Goal: Communication & Community: Answer question/provide support

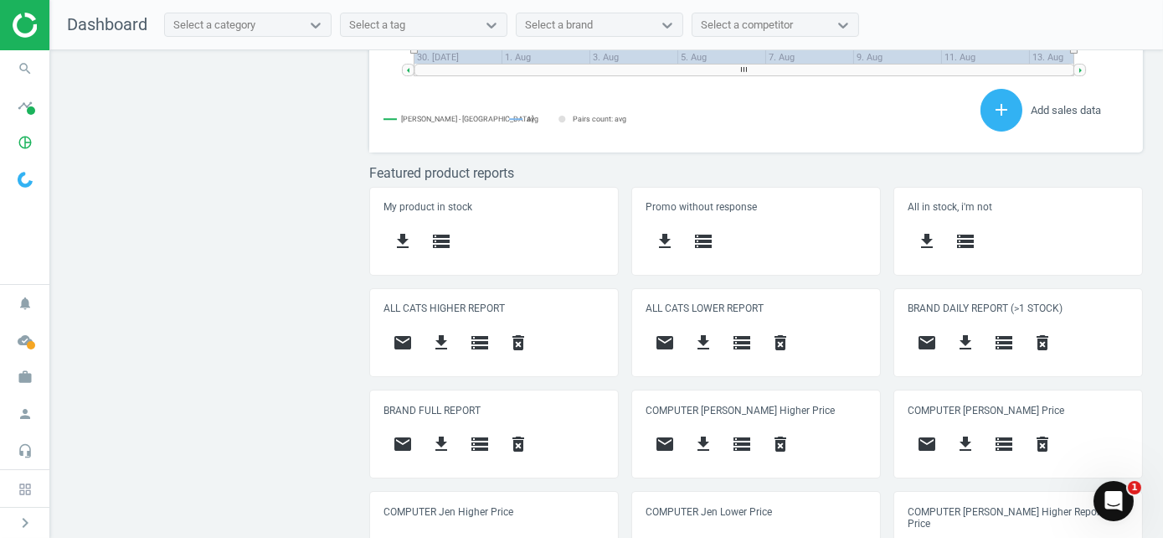
scroll to position [754, 0]
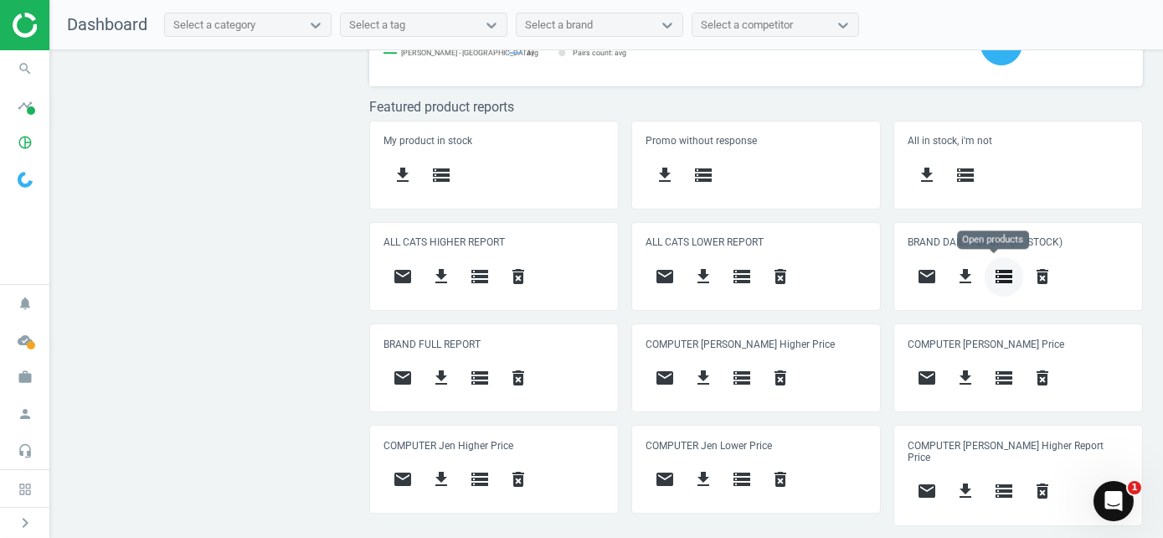
click at [1006, 274] on button "storage" at bounding box center [1004, 276] width 39 height 39
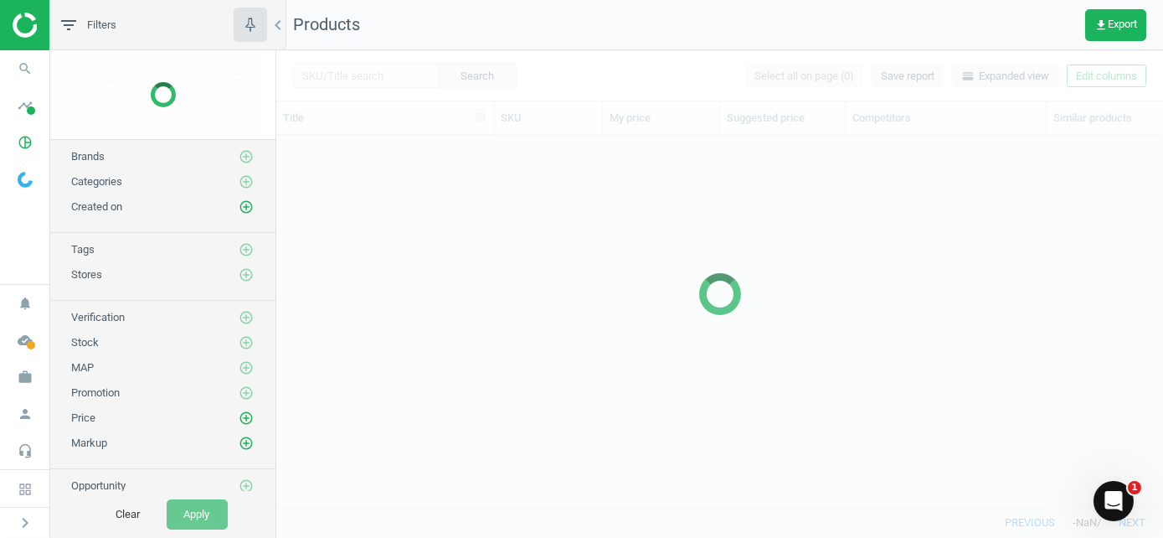
scroll to position [346, 874]
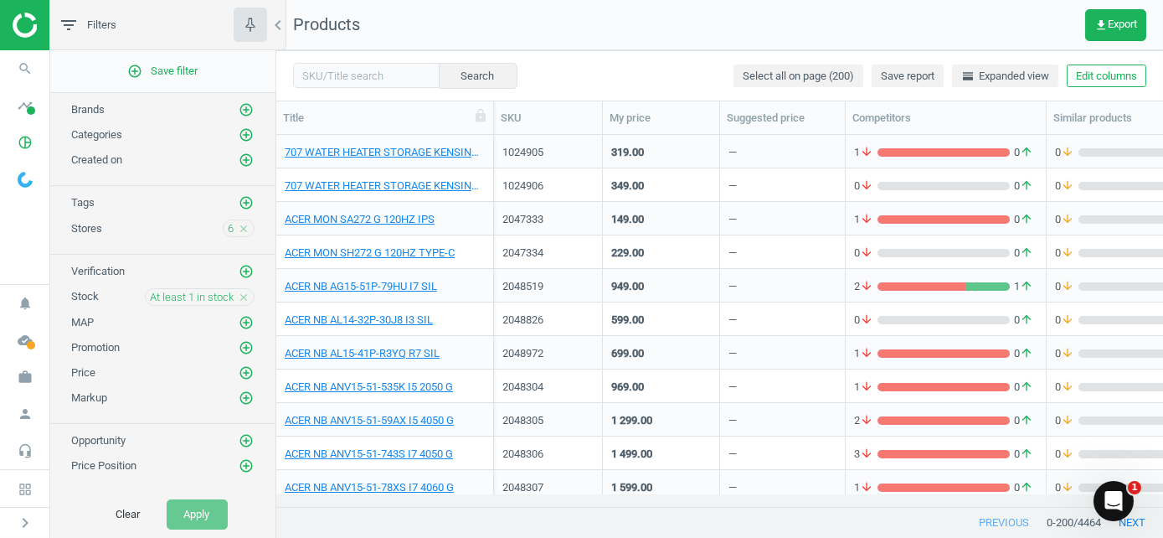
click at [242, 135] on div "Categories add_circle_outline" at bounding box center [162, 130] width 225 height 25
click at [239, 134] on icon "add_circle_outline" at bounding box center [246, 134] width 15 height 15
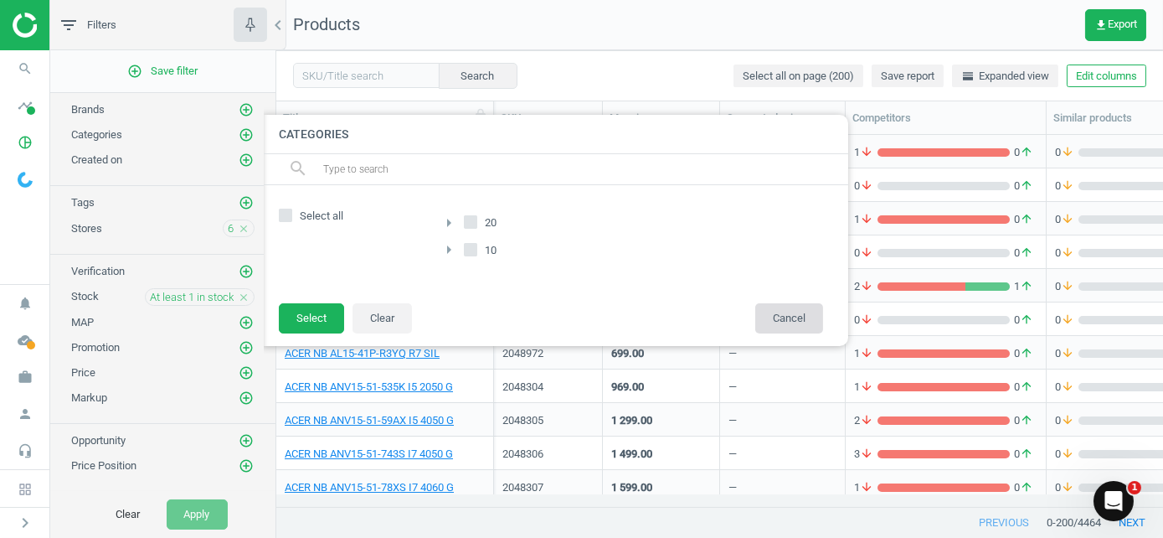
click at [793, 321] on button "Cancel" at bounding box center [789, 318] width 68 height 30
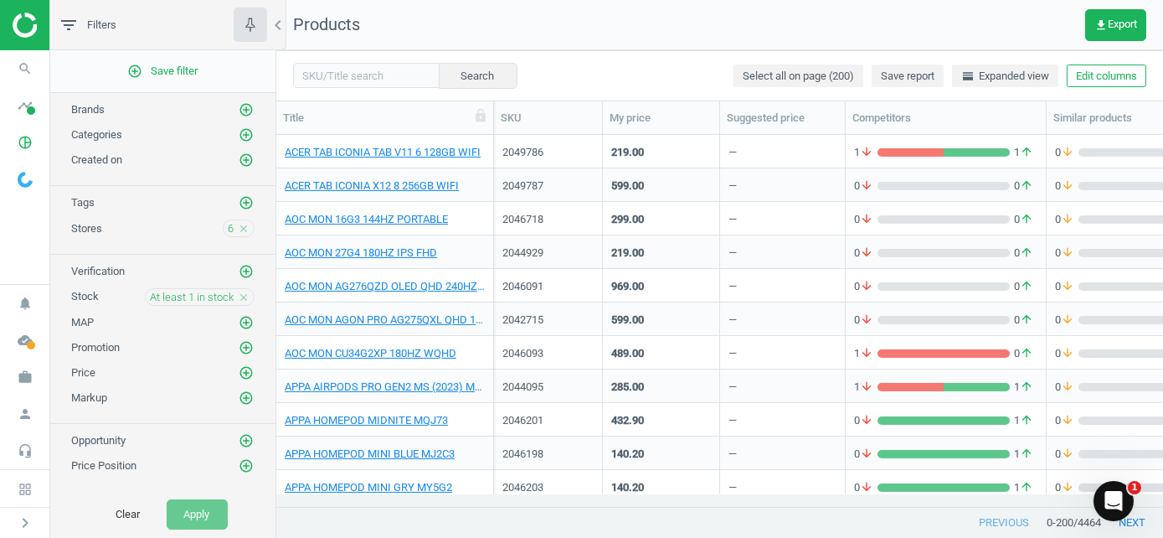
scroll to position [1172, 0]
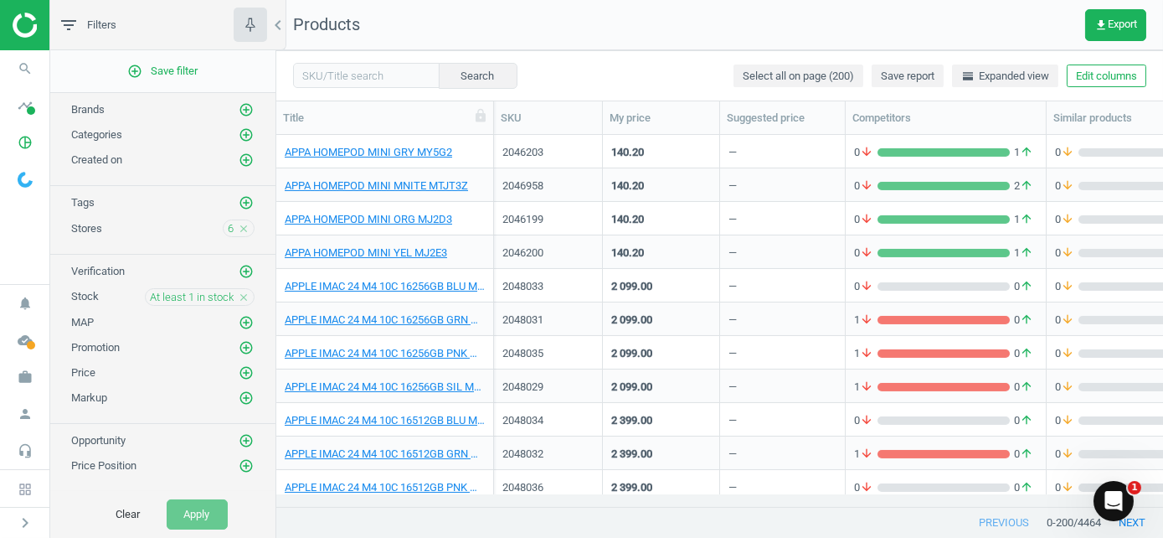
click at [12, 12] on div at bounding box center [24, 25] width 49 height 50
click at [15, 21] on img at bounding box center [72, 25] width 119 height 25
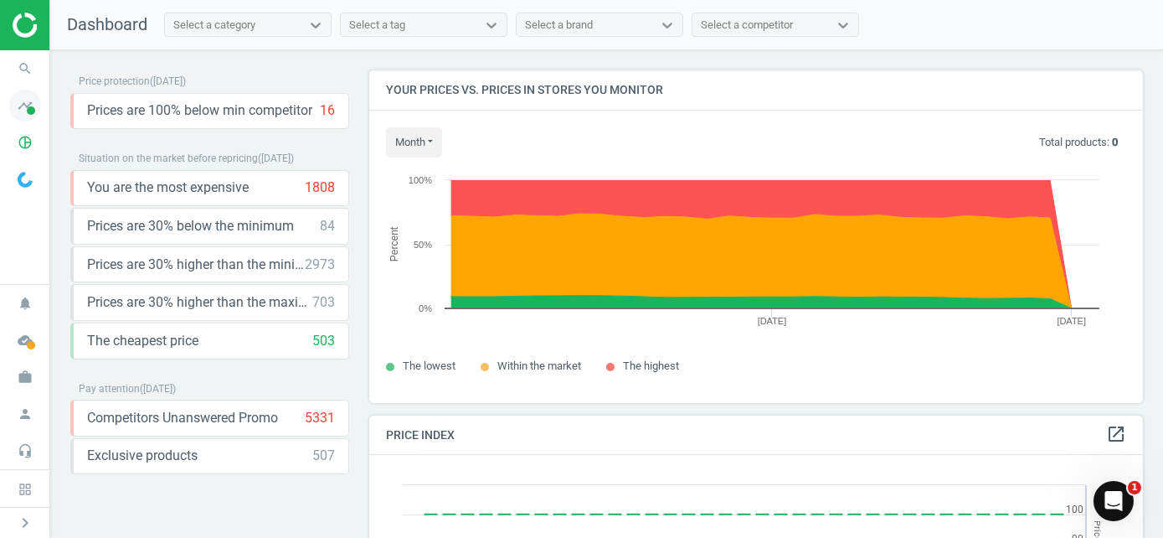
click at [33, 114] on span at bounding box center [31, 110] width 8 height 8
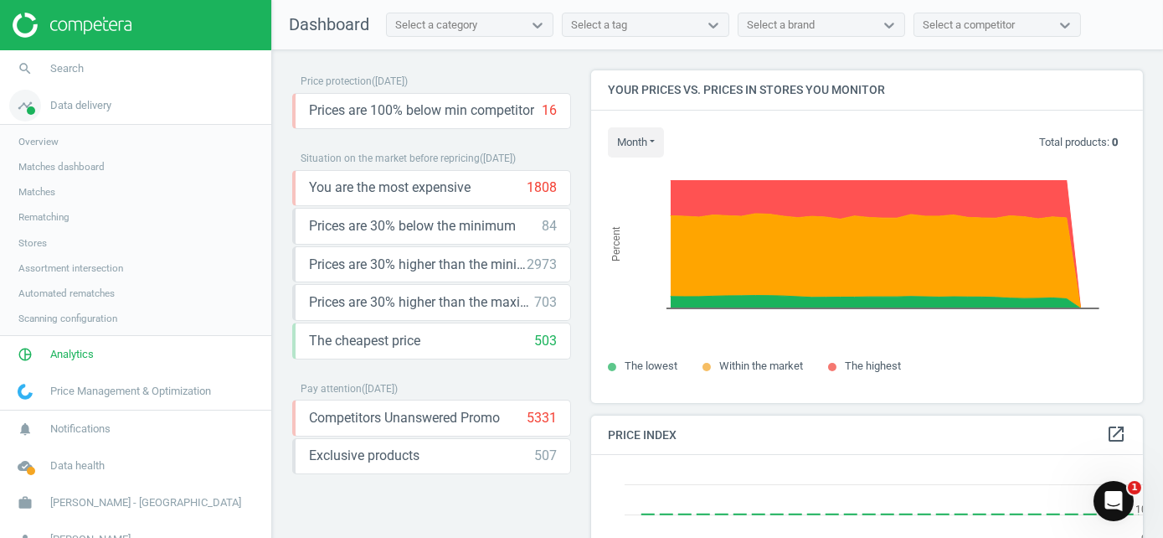
scroll to position [410, 564]
click at [28, 357] on icon "pie_chart_outlined" at bounding box center [25, 354] width 32 height 32
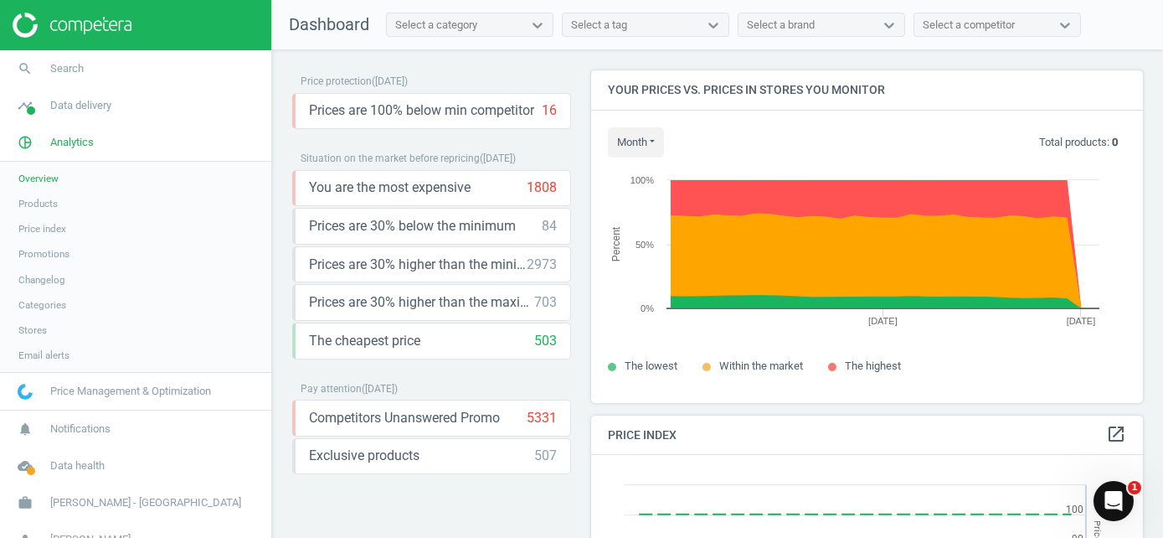
click at [53, 198] on span "Products" at bounding box center [37, 203] width 39 height 13
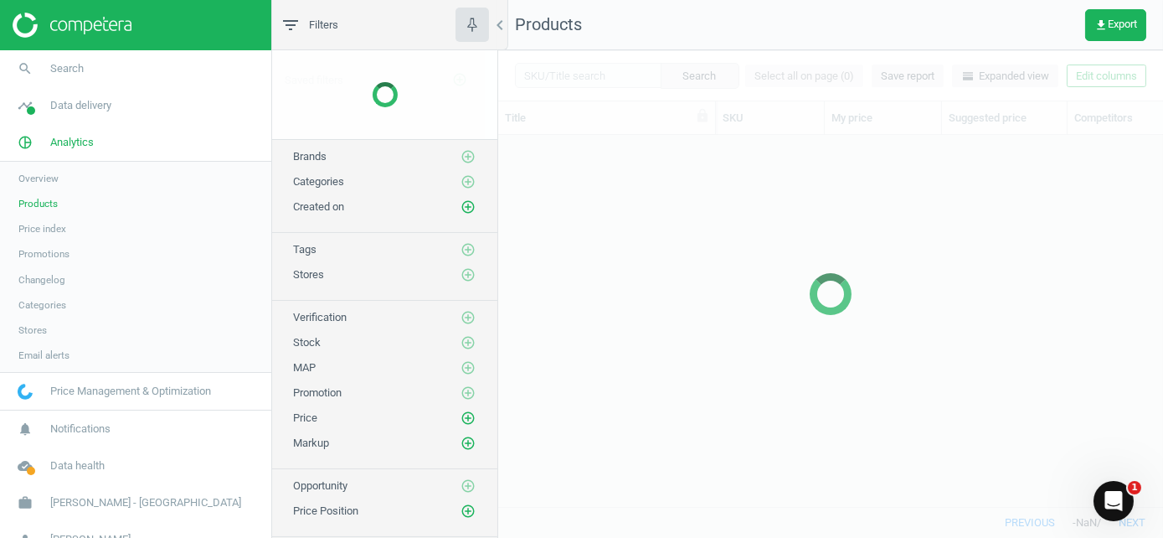
scroll to position [346, 652]
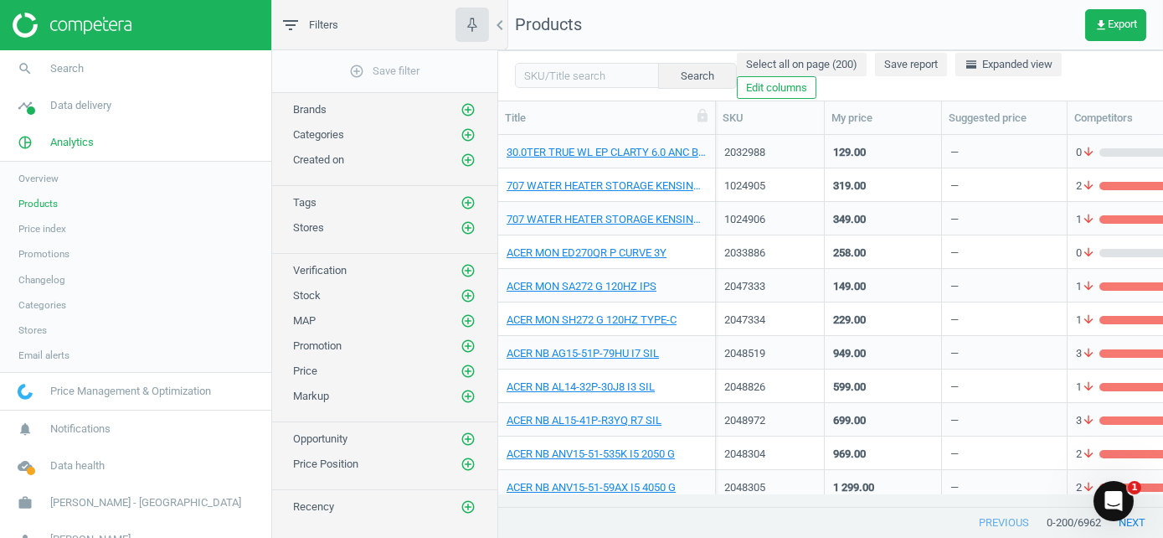
click at [1115, 499] on icon "Open Intercom Messenger" at bounding box center [1113, 499] width 12 height 13
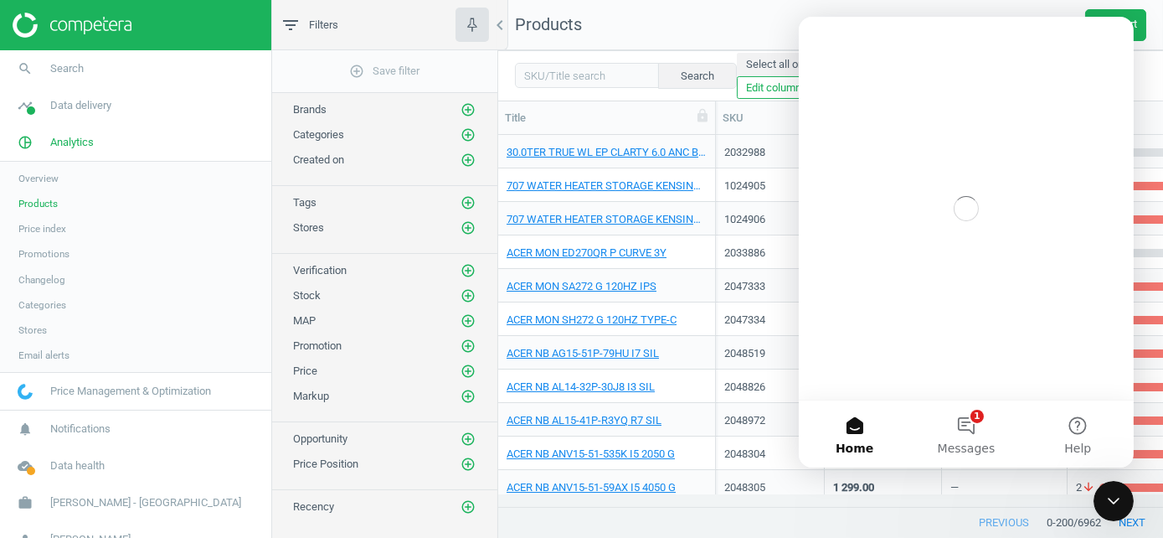
scroll to position [0, 0]
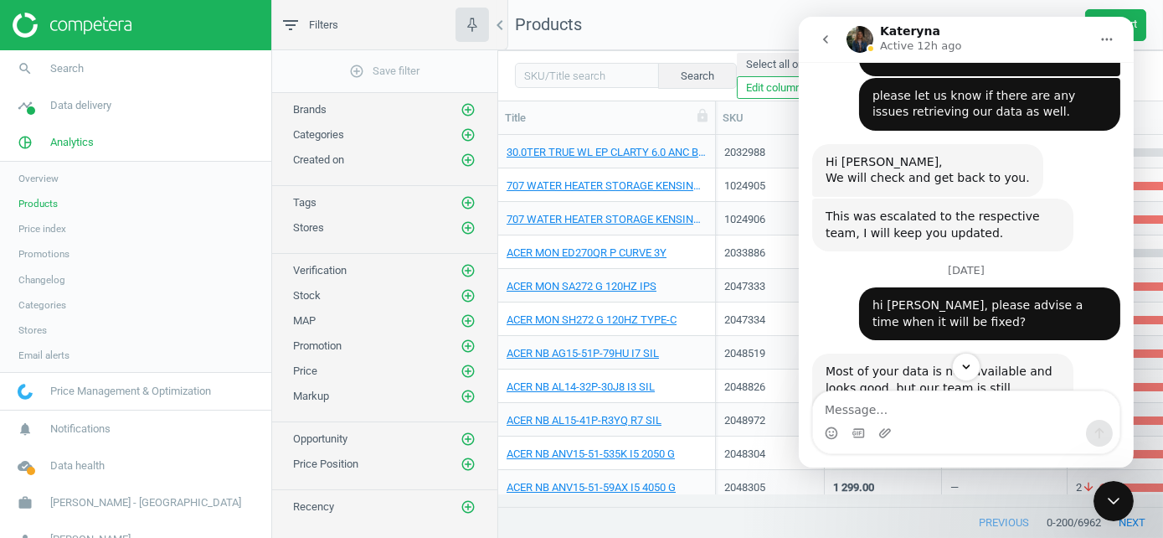
scroll to position [997, 0]
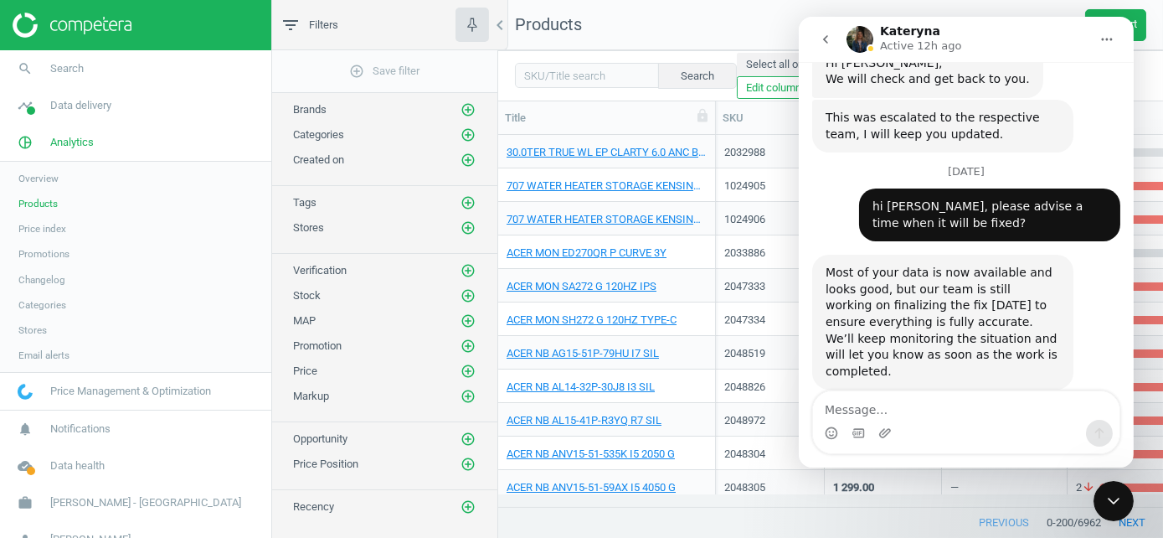
click at [930, 415] on textarea "Message…" at bounding box center [965, 405] width 307 height 28
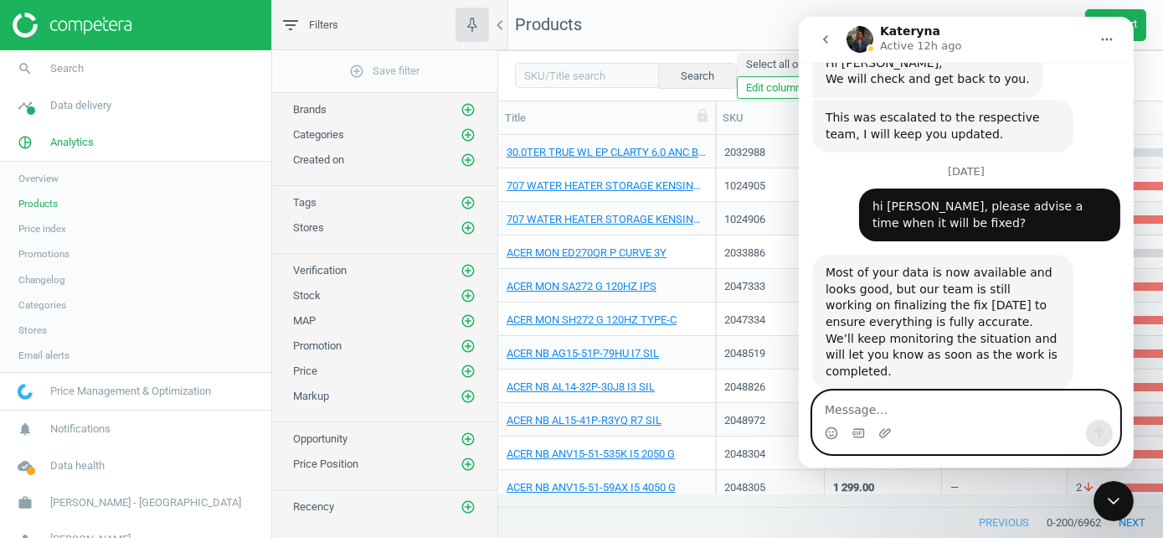
click at [1007, 404] on textarea "Message…" at bounding box center [965, 405] width 307 height 28
type textarea "M"
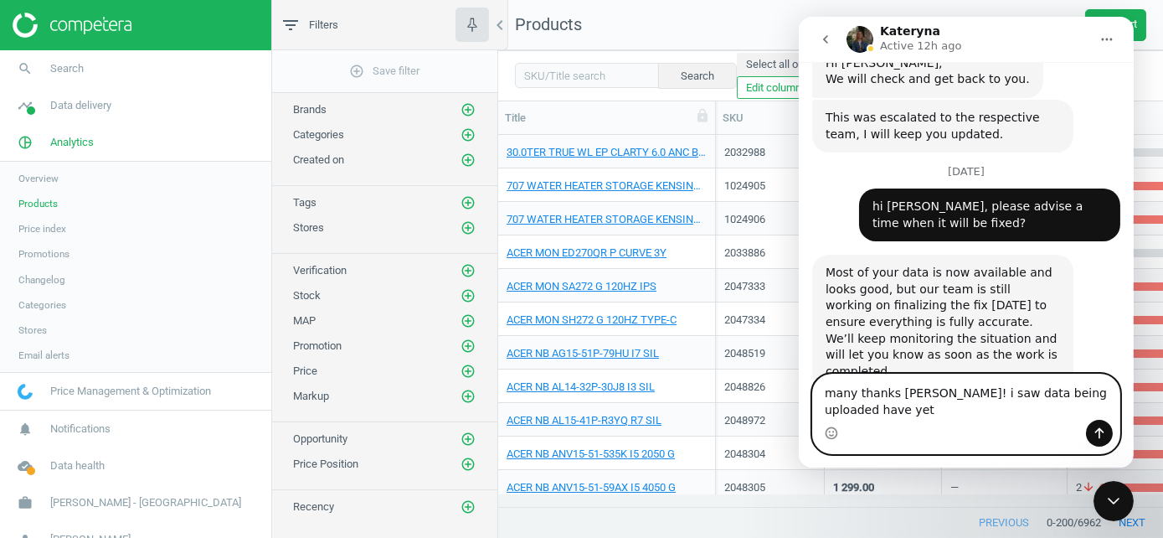
scroll to position [1014, 0]
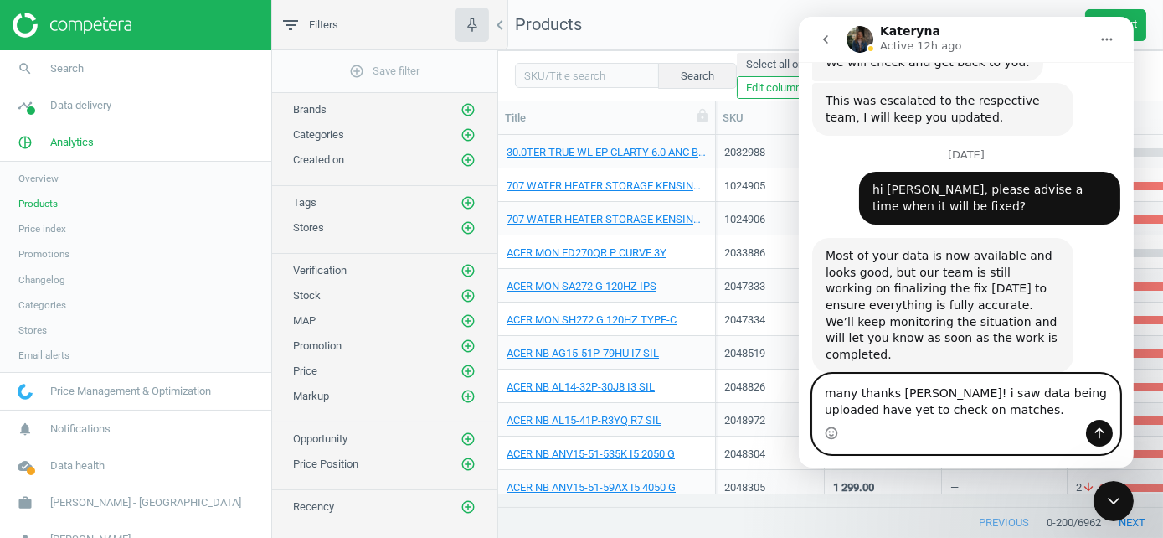
drag, startPoint x: 889, startPoint y: 395, endPoint x: 755, endPoint y: 395, distance: 134.0
click html "Kateryna Active 12h ago We engineer the best in class AI Pricing Platform for E…"
click at [949, 415] on textarea "hi [PERSON_NAME]! i saw data being uploaded have yet to check on matches." at bounding box center [965, 396] width 307 height 45
paste textarea "many thanks"
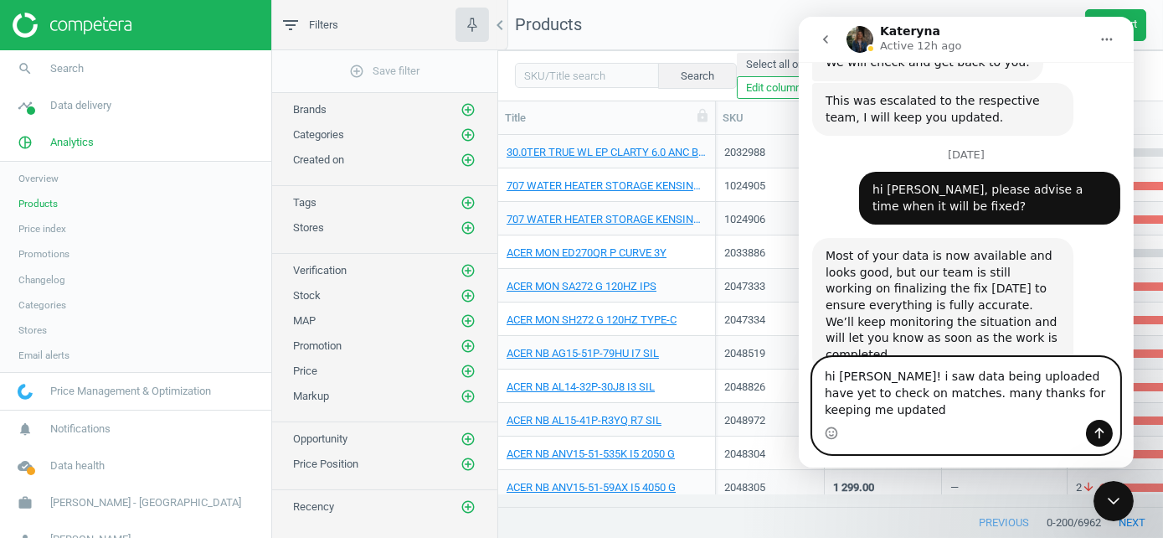
type textarea "hi [PERSON_NAME]! i saw data being uploaded have yet to check on matches. many …"
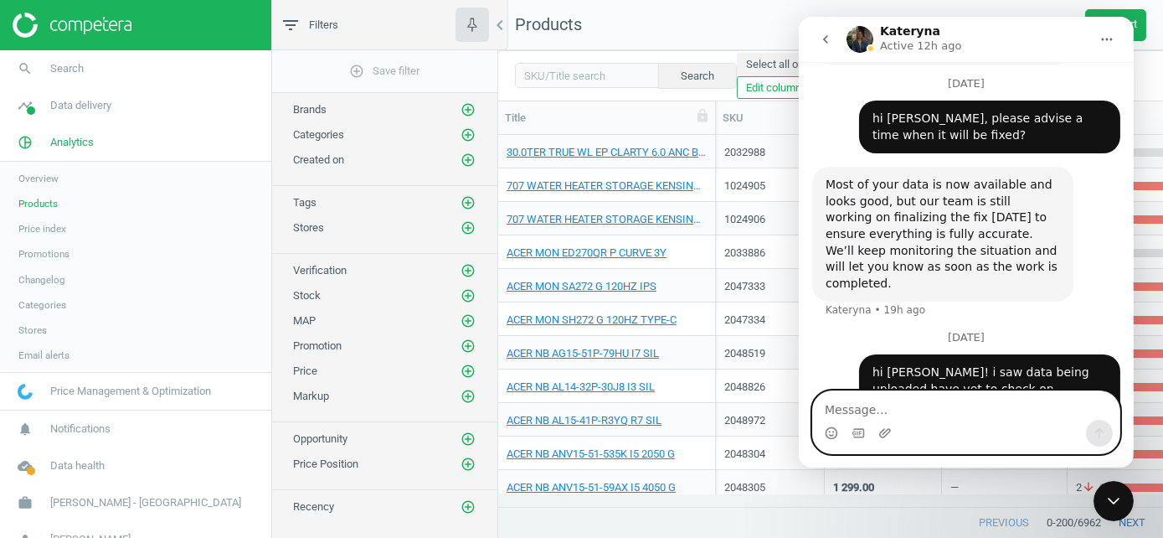
scroll to position [1103, 0]
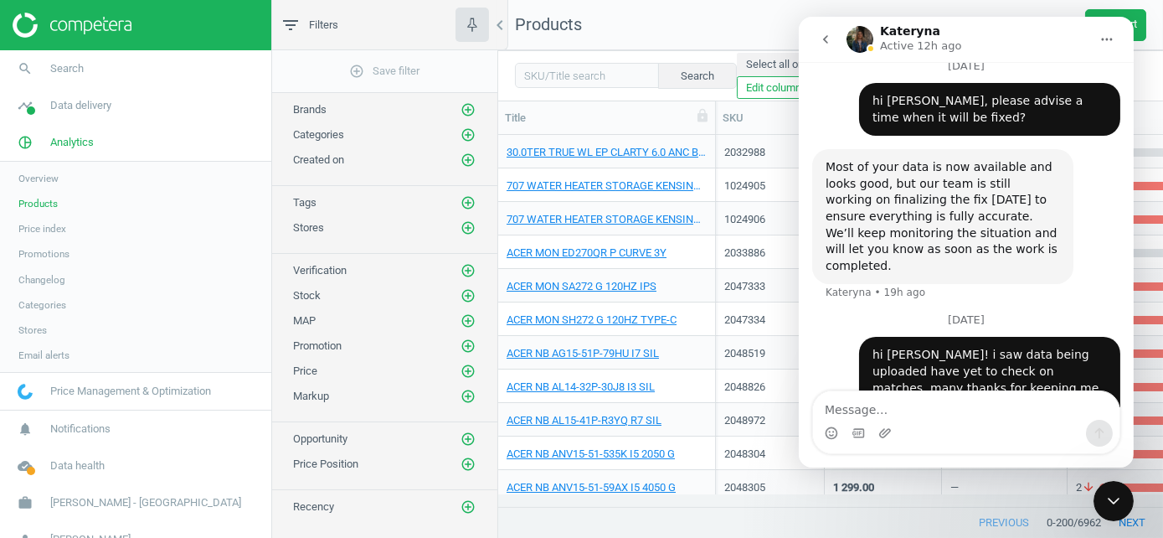
click at [831, 36] on icon "go back" at bounding box center [824, 39] width 13 height 13
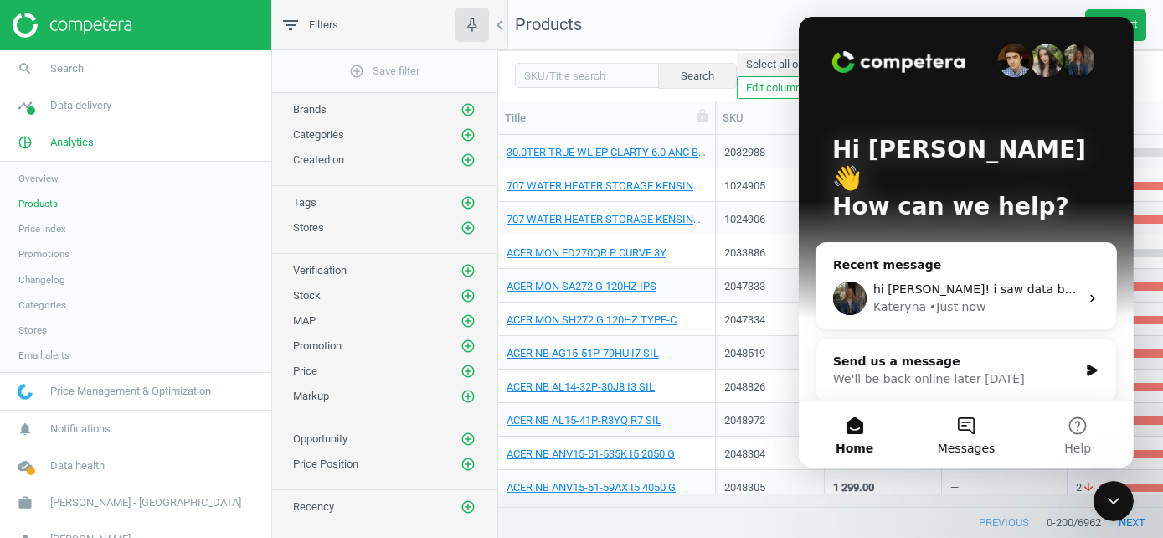
click at [953, 423] on button "Messages" at bounding box center [965, 433] width 111 height 67
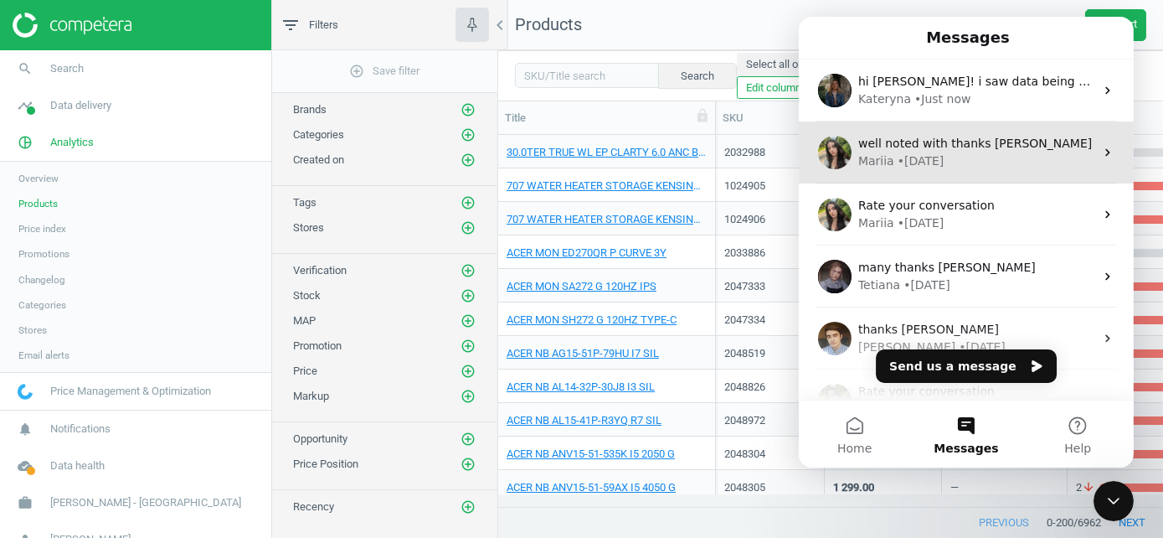
click at [946, 165] on div "Mariia • [DATE]" at bounding box center [976, 161] width 236 height 18
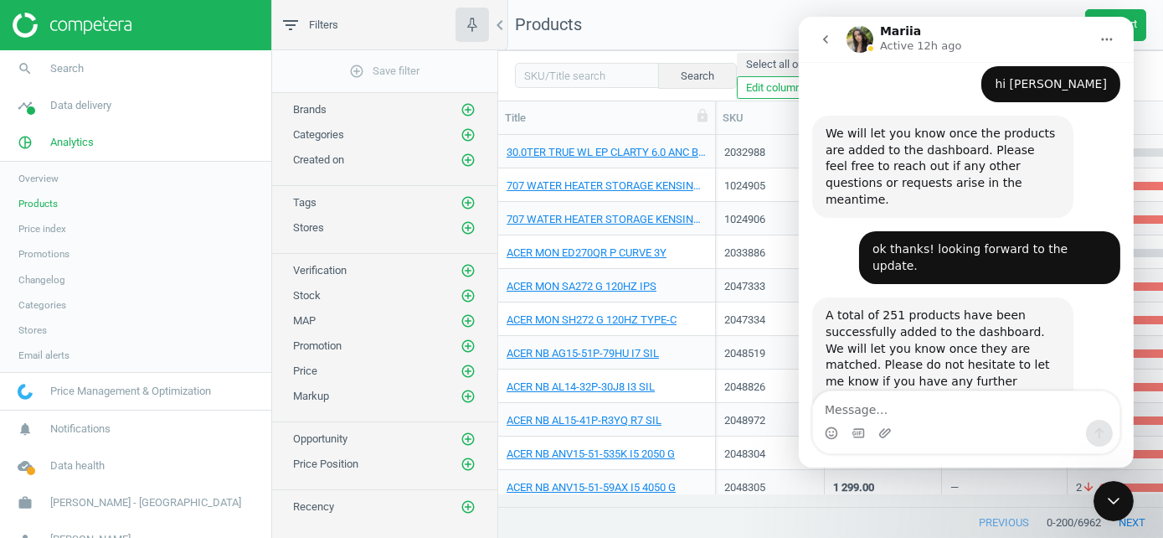
scroll to position [795, 0]
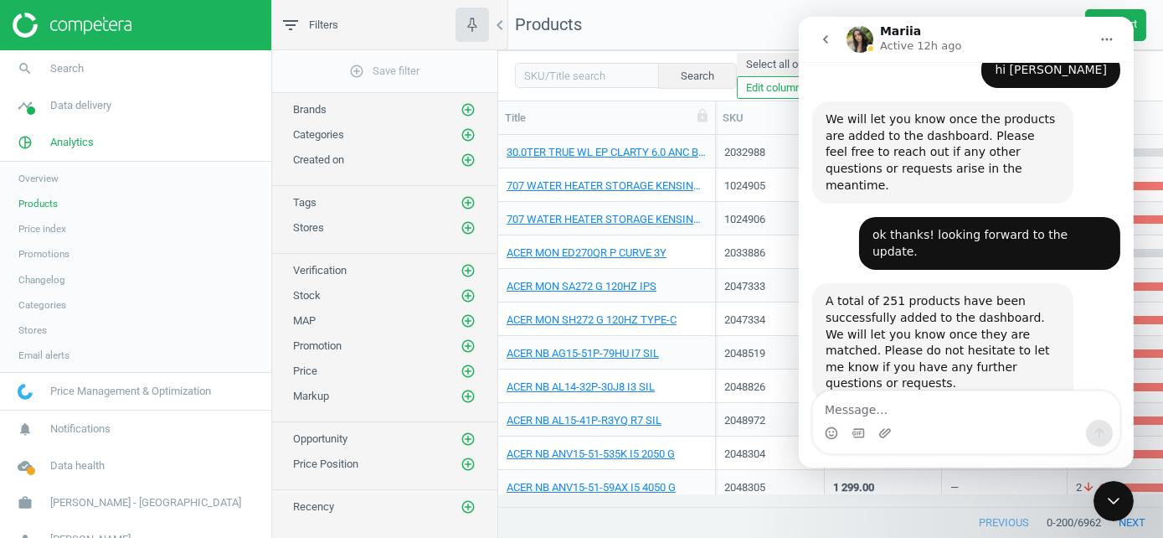
click at [124, 25] on img at bounding box center [72, 25] width 119 height 25
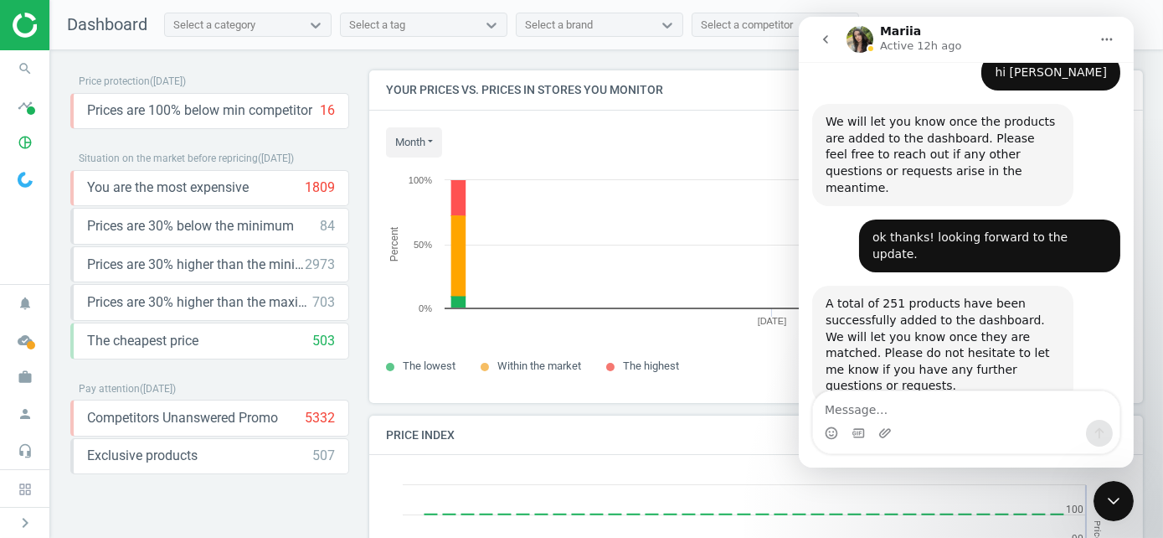
scroll to position [795, 0]
